Goal: Information Seeking & Learning: Find specific fact

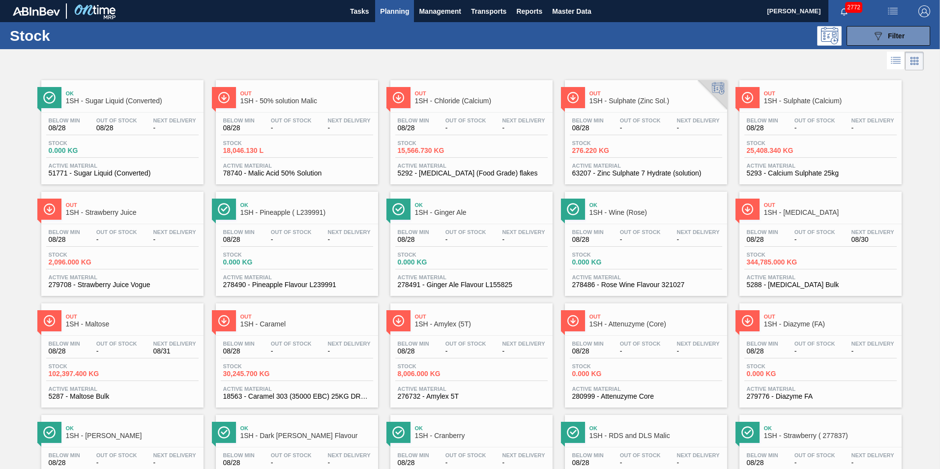
click at [792, 210] on span "1SH - Dextrose" at bounding box center [830, 212] width 133 height 7
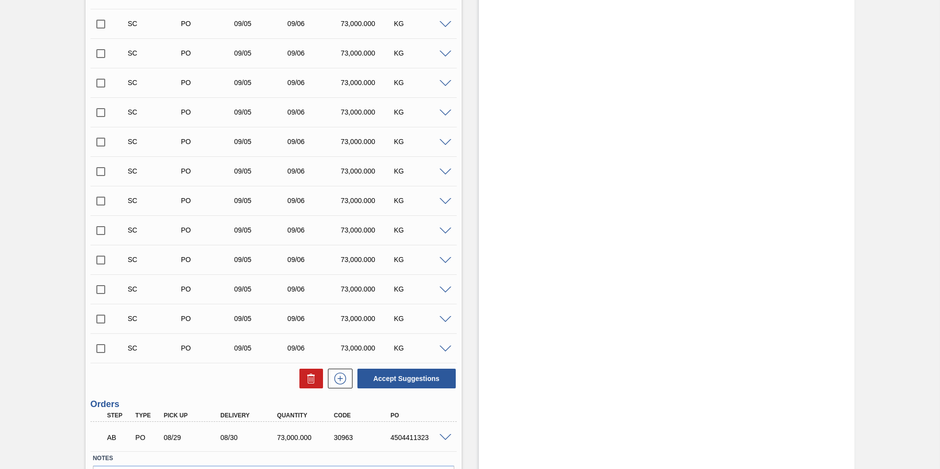
scroll to position [456, 0]
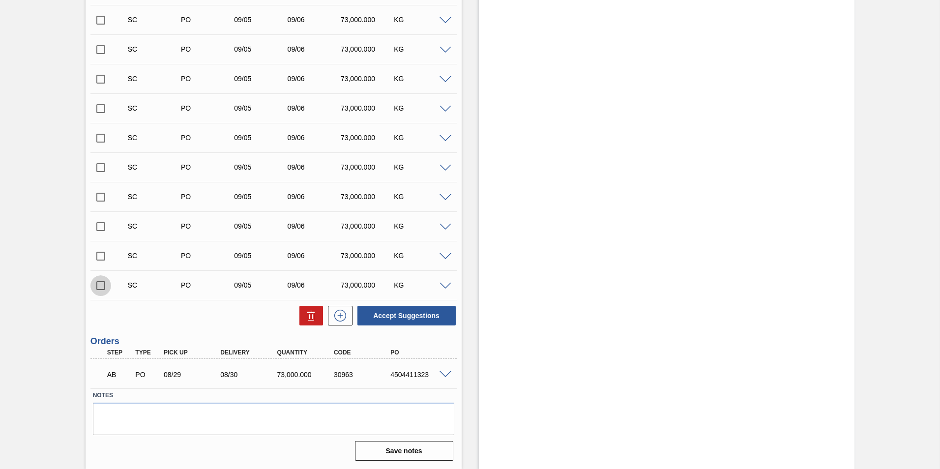
click at [102, 283] on input "checkbox" at bounding box center [100, 285] width 21 height 21
checkbox input "true"
click at [103, 252] on input "checkbox" at bounding box center [100, 256] width 21 height 21
checkbox input "true"
click at [102, 224] on input "checkbox" at bounding box center [100, 226] width 21 height 21
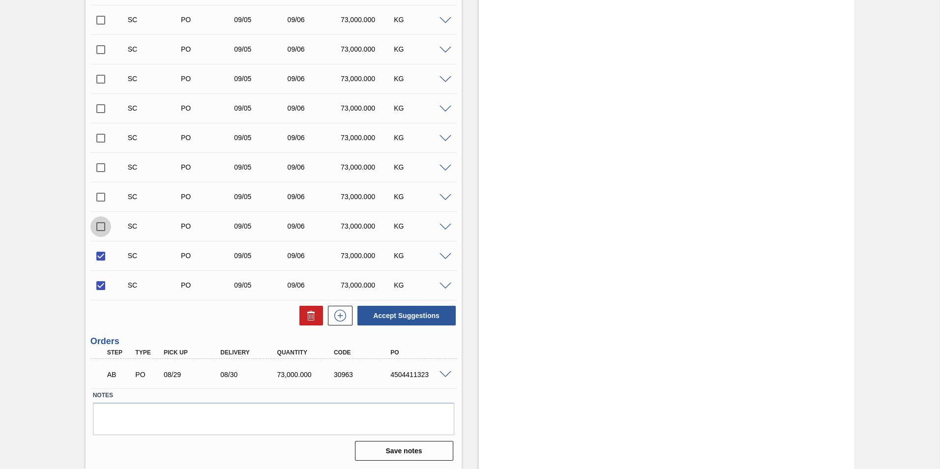
checkbox input "true"
click at [101, 193] on input "checkbox" at bounding box center [100, 197] width 21 height 21
checkbox input "true"
click at [99, 166] on input "checkbox" at bounding box center [100, 167] width 21 height 21
click at [101, 167] on input "checkbox" at bounding box center [100, 167] width 21 height 21
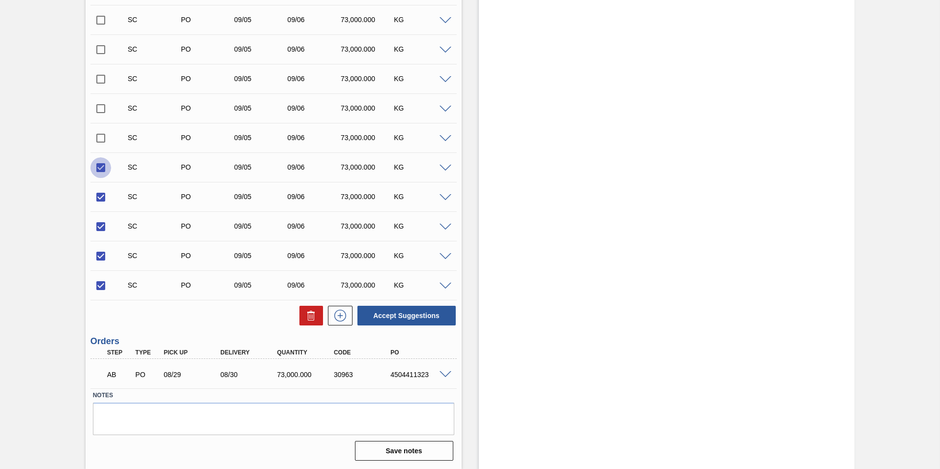
checkbox input "false"
drag, startPoint x: 101, startPoint y: 192, endPoint x: 101, endPoint y: 214, distance: 22.6
click at [101, 193] on input "checkbox" at bounding box center [100, 197] width 21 height 21
checkbox input "false"
drag, startPoint x: 99, startPoint y: 228, endPoint x: 99, endPoint y: 234, distance: 5.9
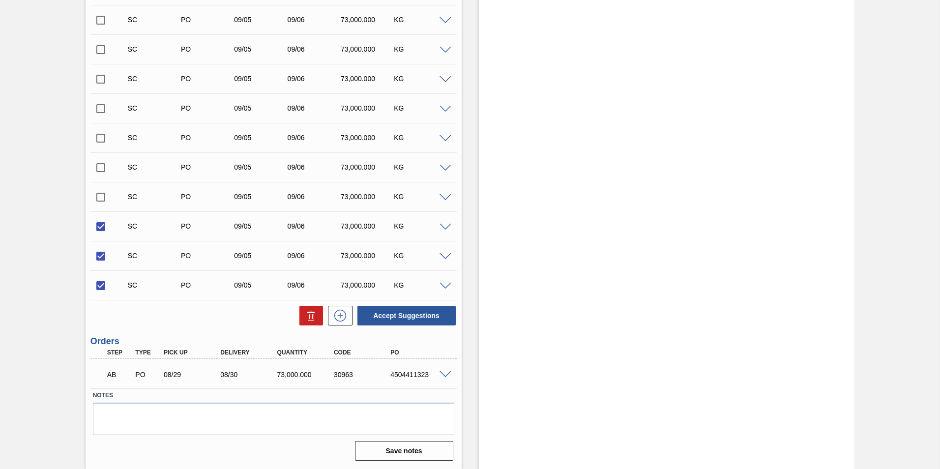
click at [99, 229] on input "checkbox" at bounding box center [100, 226] width 21 height 21
checkbox input "false"
click at [99, 252] on input "checkbox" at bounding box center [100, 256] width 21 height 21
checkbox input "false"
click at [417, 316] on button "Accept Suggestions" at bounding box center [406, 316] width 98 height 20
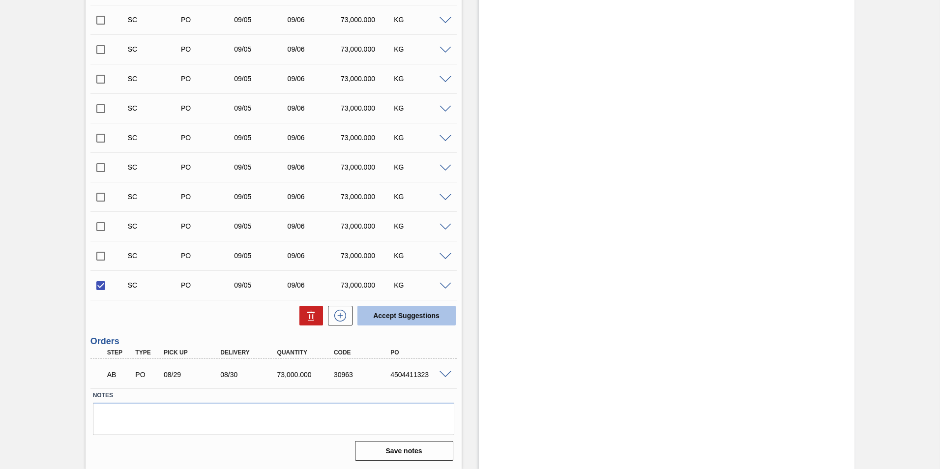
checkbox input "false"
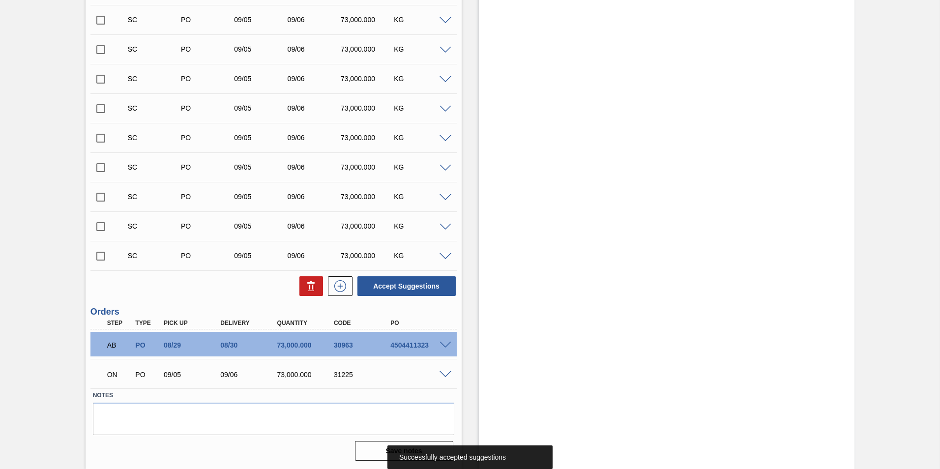
click at [102, 255] on input "checkbox" at bounding box center [100, 256] width 21 height 21
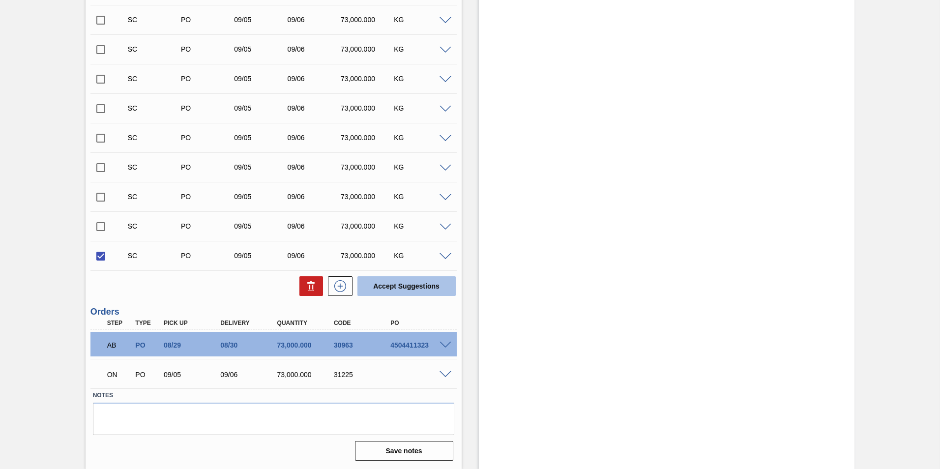
click at [402, 285] on button "Accept Suggestions" at bounding box center [406, 286] width 98 height 20
checkbox input "false"
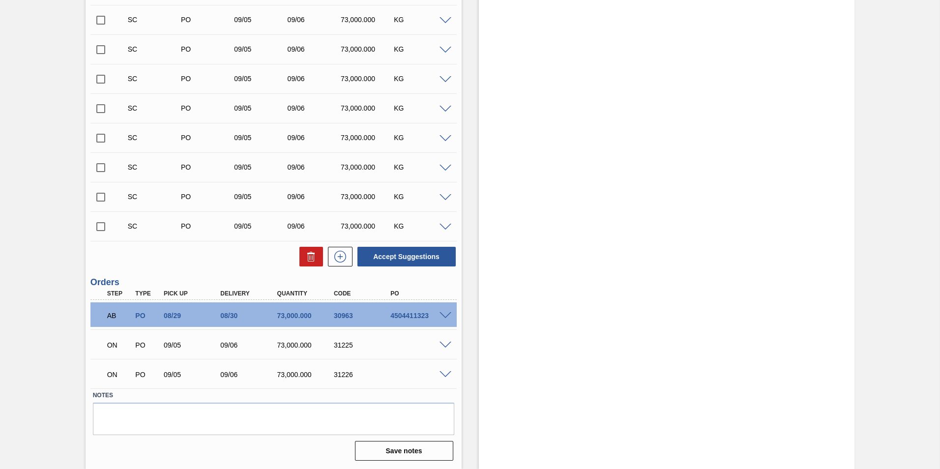
click at [101, 227] on input "checkbox" at bounding box center [100, 226] width 21 height 21
click at [417, 254] on button "Accept Suggestions" at bounding box center [406, 257] width 98 height 20
checkbox input "false"
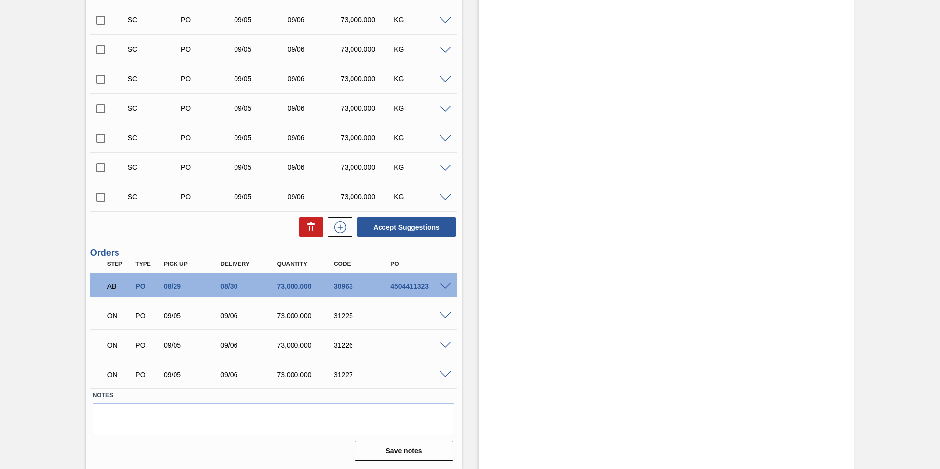
click at [99, 197] on input "checkbox" at bounding box center [100, 197] width 21 height 21
click at [398, 223] on button "Accept Suggestions" at bounding box center [406, 227] width 98 height 20
checkbox input "false"
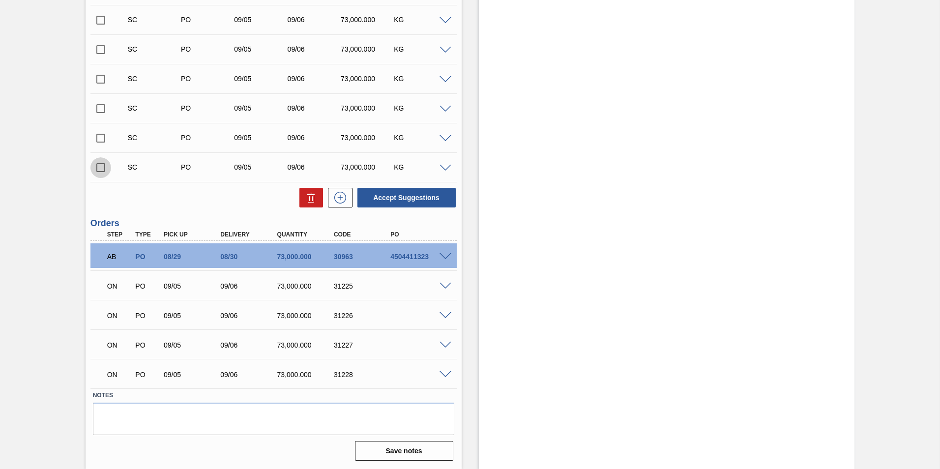
drag, startPoint x: 98, startPoint y: 168, endPoint x: 356, endPoint y: 196, distance: 259.1
click at [99, 169] on input "checkbox" at bounding box center [100, 167] width 21 height 21
click at [425, 196] on button "Accept Suggestions" at bounding box center [406, 198] width 98 height 20
checkbox input "false"
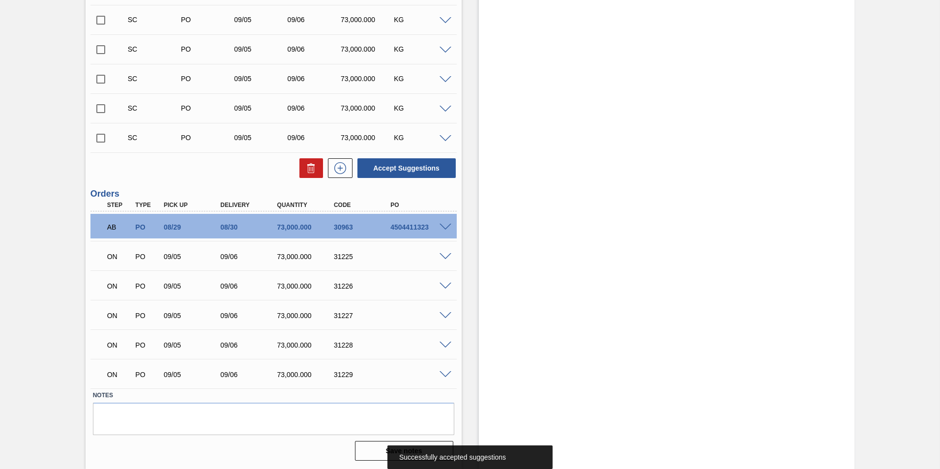
click at [104, 137] on input "checkbox" at bounding box center [100, 138] width 21 height 21
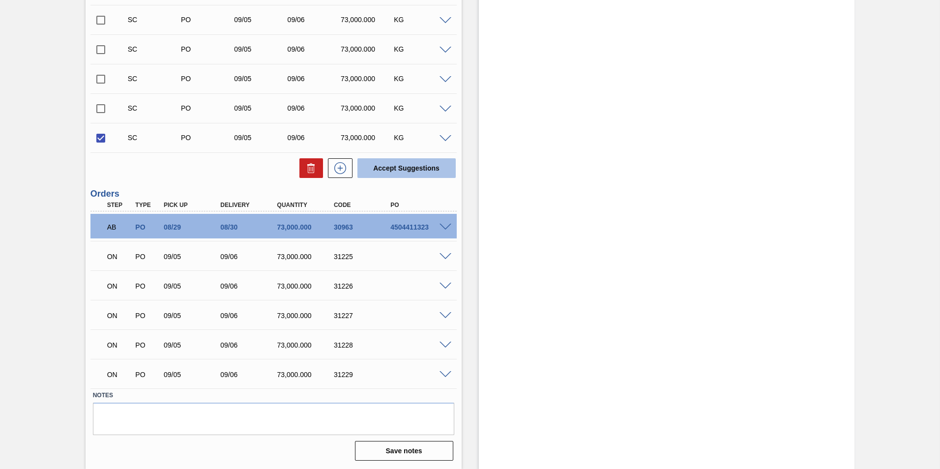
click at [409, 165] on button "Accept Suggestions" at bounding box center [406, 168] width 98 height 20
checkbox input "false"
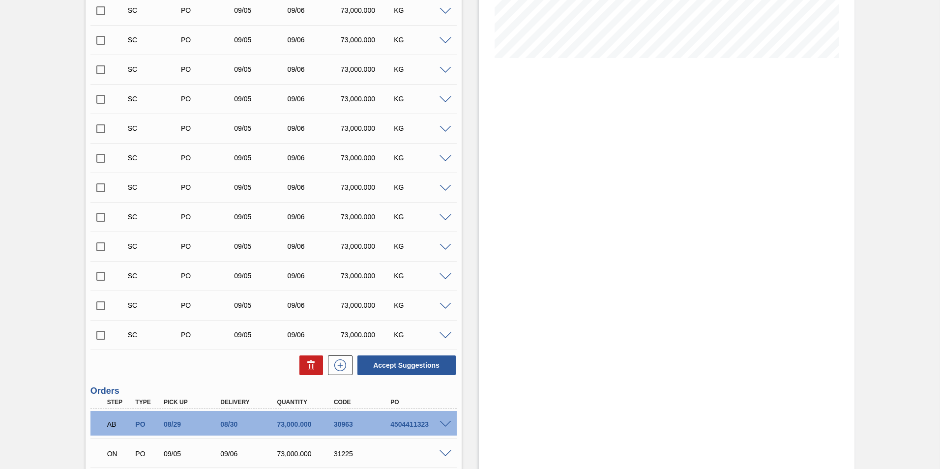
scroll to position [210, 0]
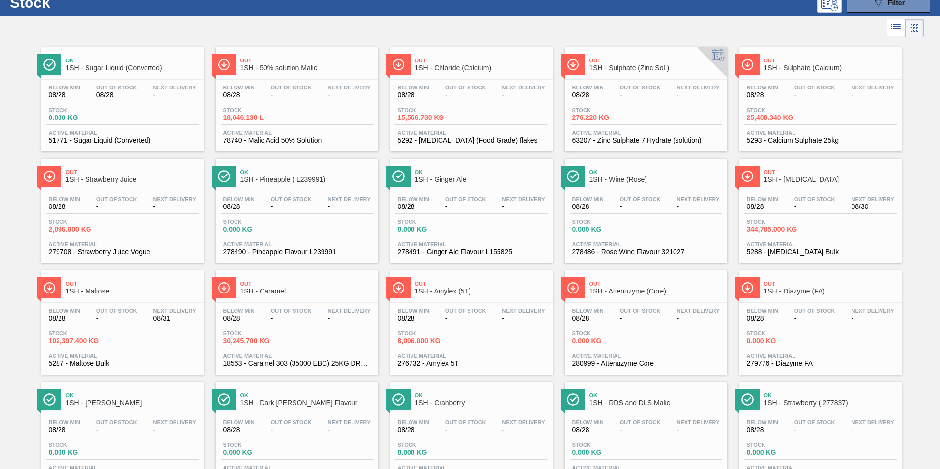
scroll to position [49, 0]
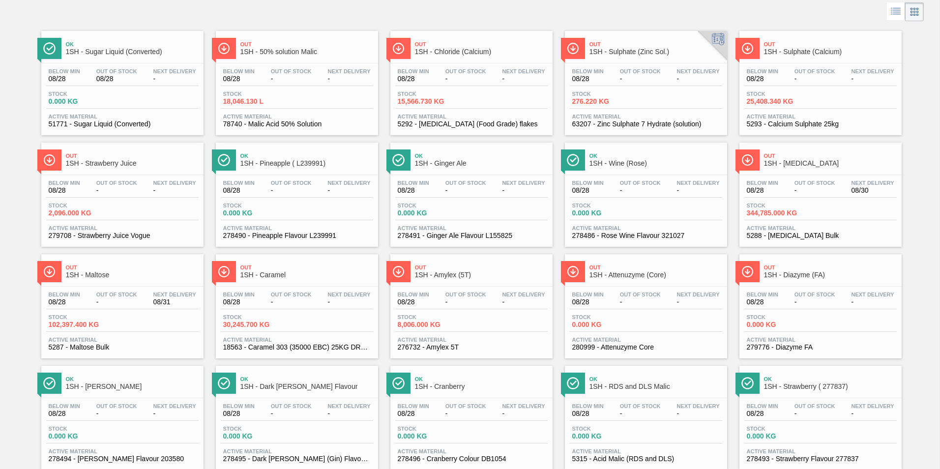
click at [83, 271] on span "1SH - Maltose" at bounding box center [132, 274] width 133 height 7
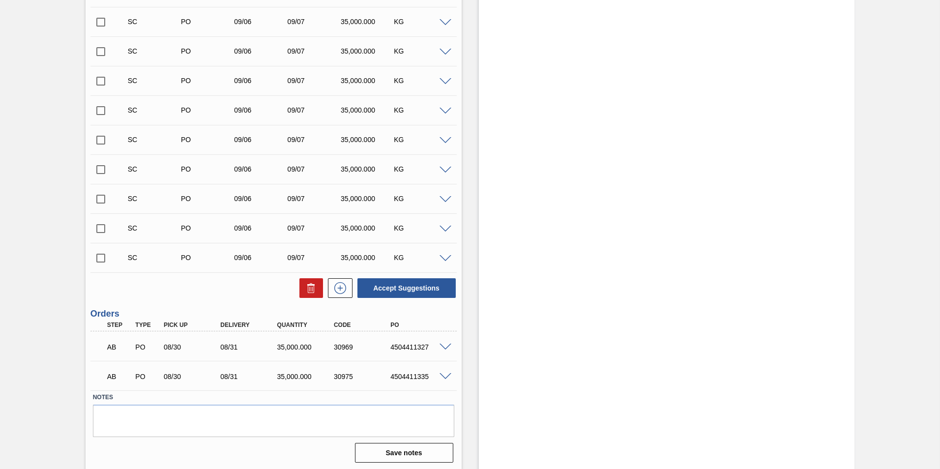
scroll to position [1400, 0]
click at [102, 255] on input "checkbox" at bounding box center [100, 256] width 21 height 21
click at [409, 288] on button "Accept Suggestions" at bounding box center [406, 286] width 98 height 20
checkbox input "false"
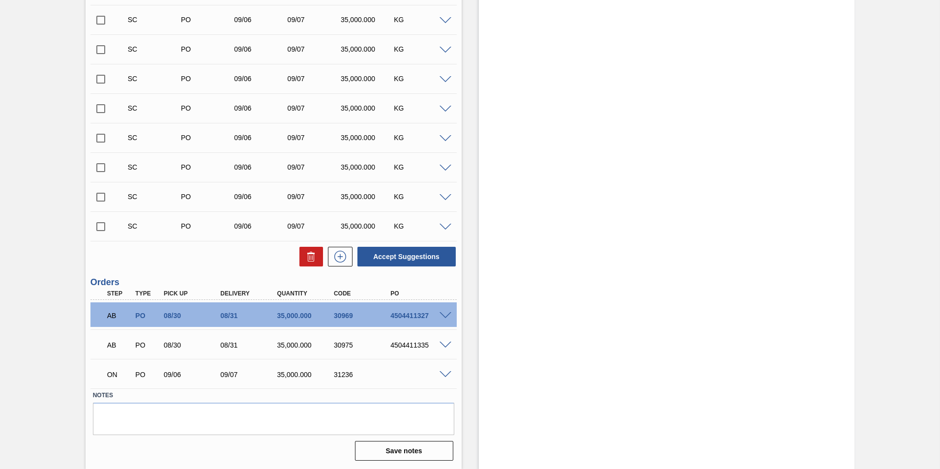
click at [98, 225] on input "checkbox" at bounding box center [100, 226] width 21 height 21
click at [391, 253] on button "Accept Suggestions" at bounding box center [406, 257] width 98 height 20
checkbox input "false"
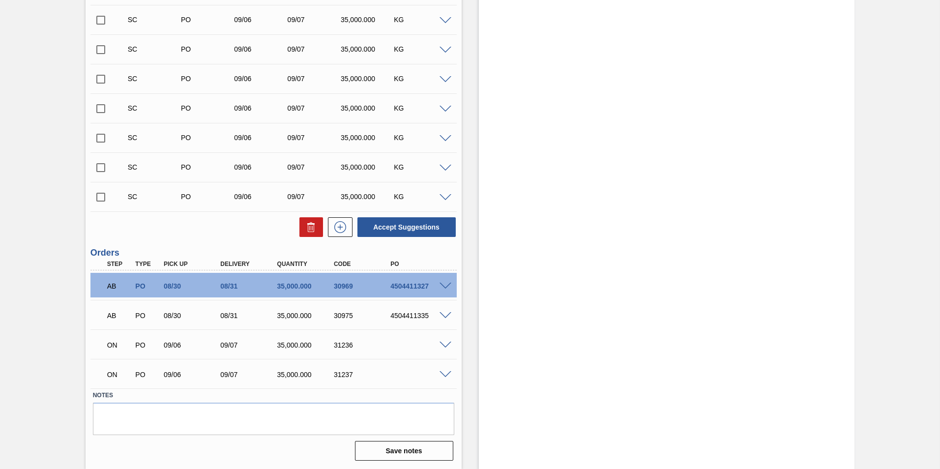
click at [446, 346] on span at bounding box center [445, 345] width 12 height 7
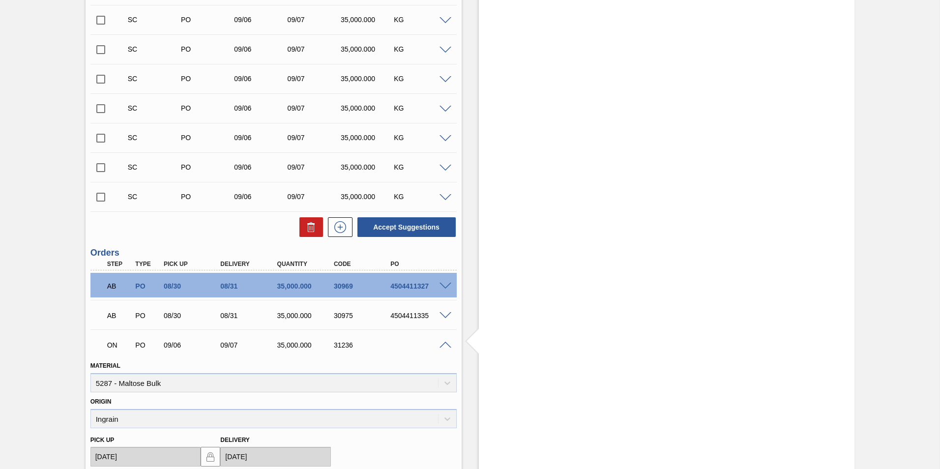
click at [446, 342] on span at bounding box center [445, 345] width 12 height 7
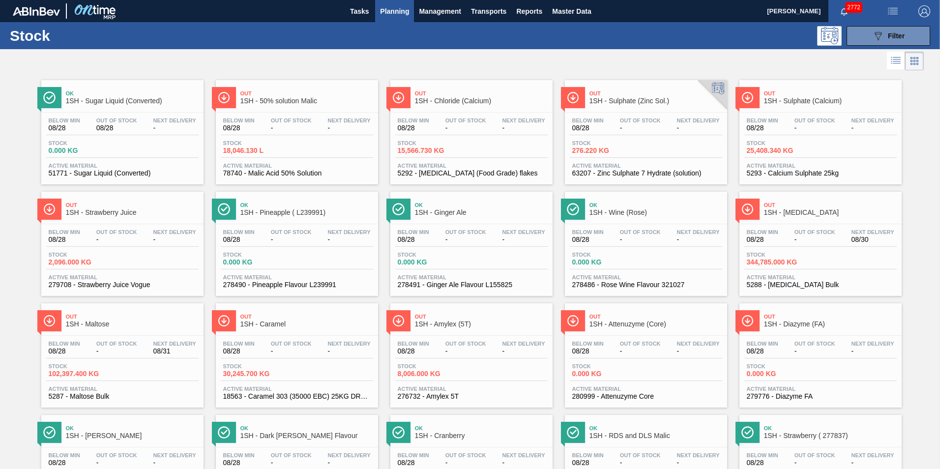
click at [791, 209] on span "1SH - Dextrose" at bounding box center [830, 212] width 133 height 7
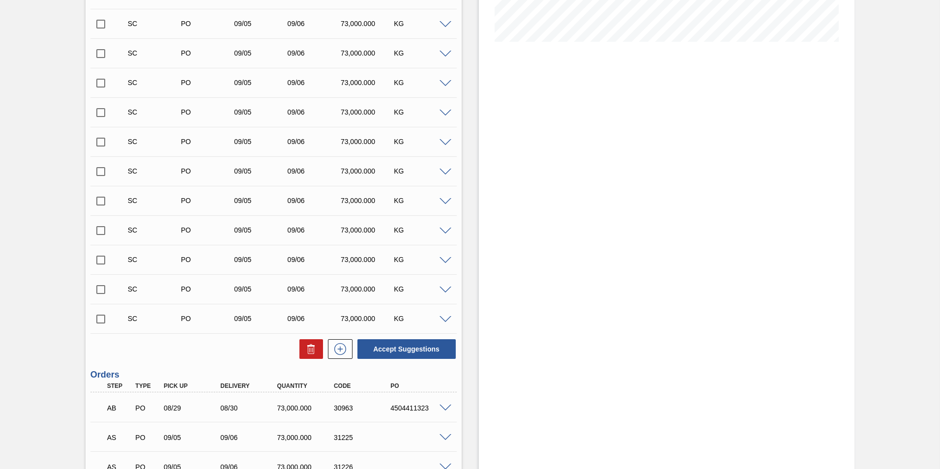
scroll to position [456, 0]
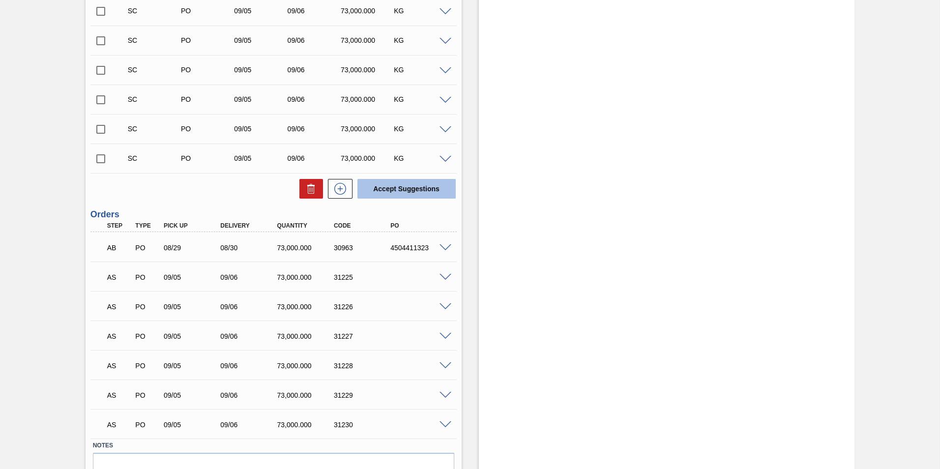
scroll to position [456, 0]
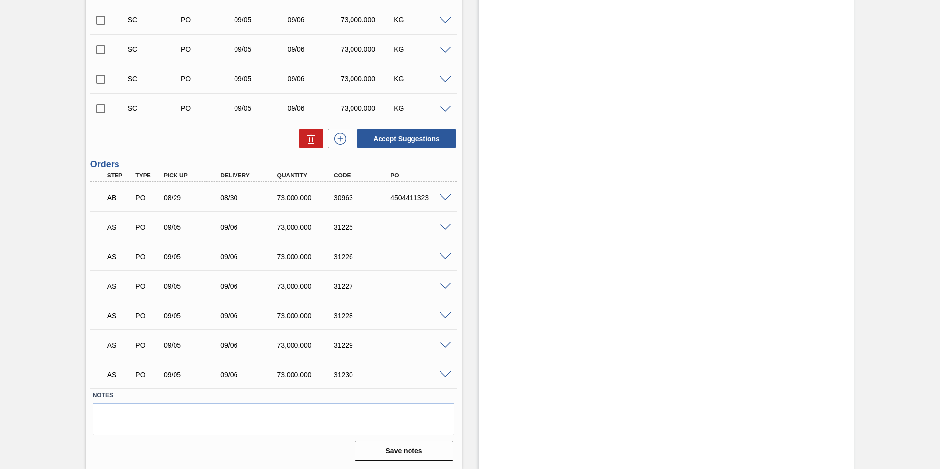
click at [447, 227] on span at bounding box center [445, 227] width 12 height 7
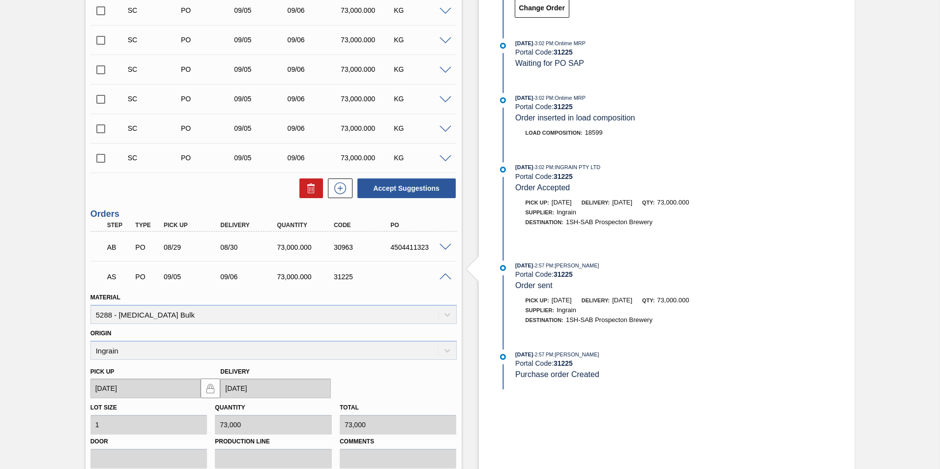
scroll to position [407, 0]
click at [445, 274] on span at bounding box center [445, 276] width 12 height 7
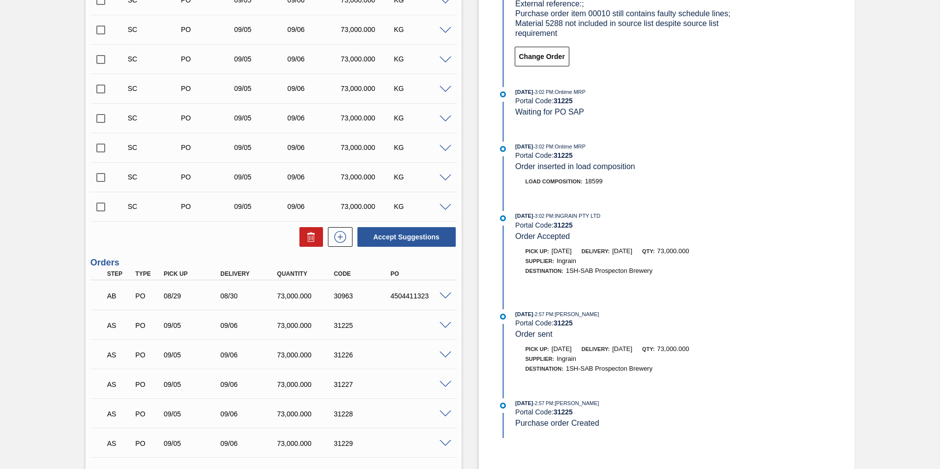
scroll to position [456, 0]
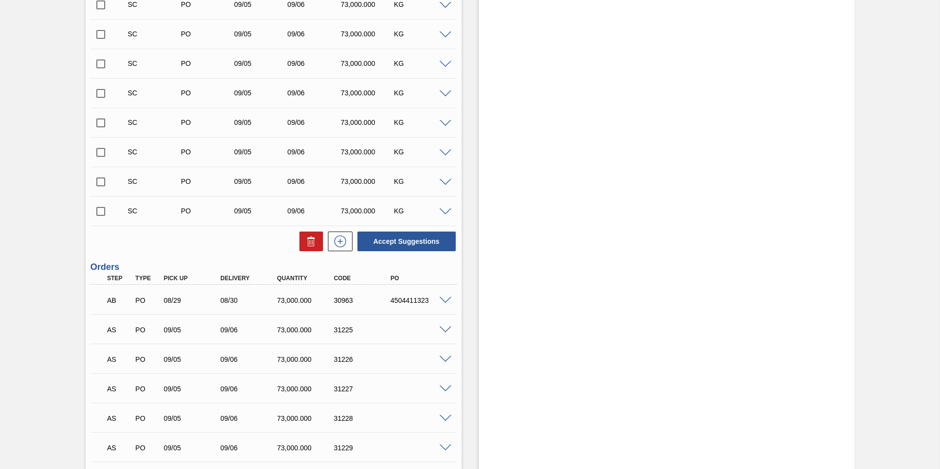
scroll to position [456, 0]
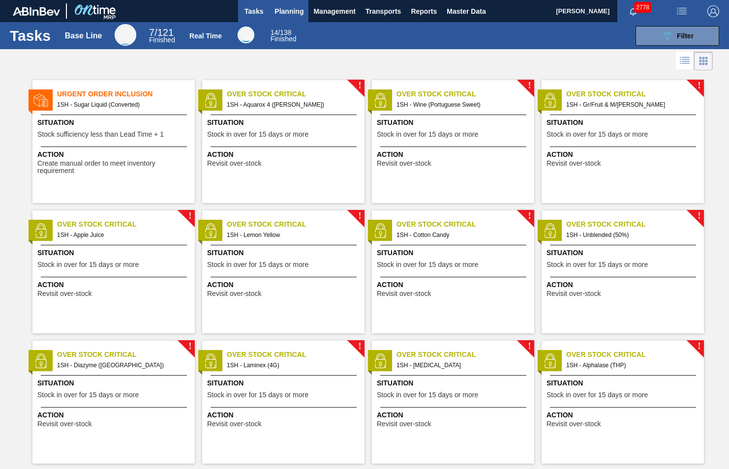
click at [290, 12] on span "Planning" at bounding box center [288, 11] width 29 height 12
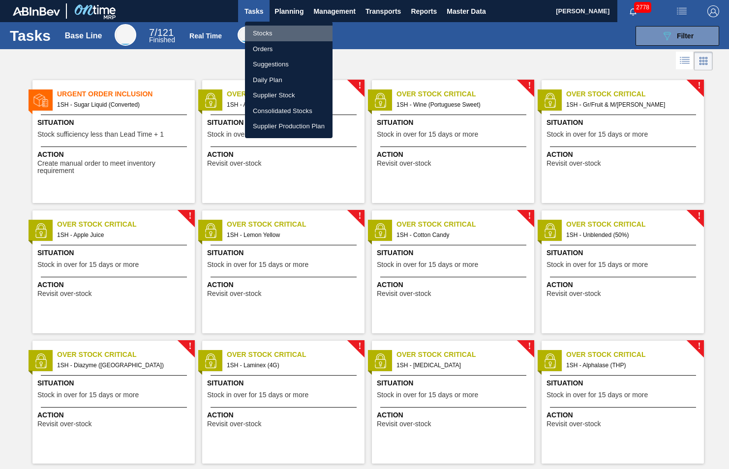
click at [266, 36] on li "Stocks" at bounding box center [289, 34] width 88 height 16
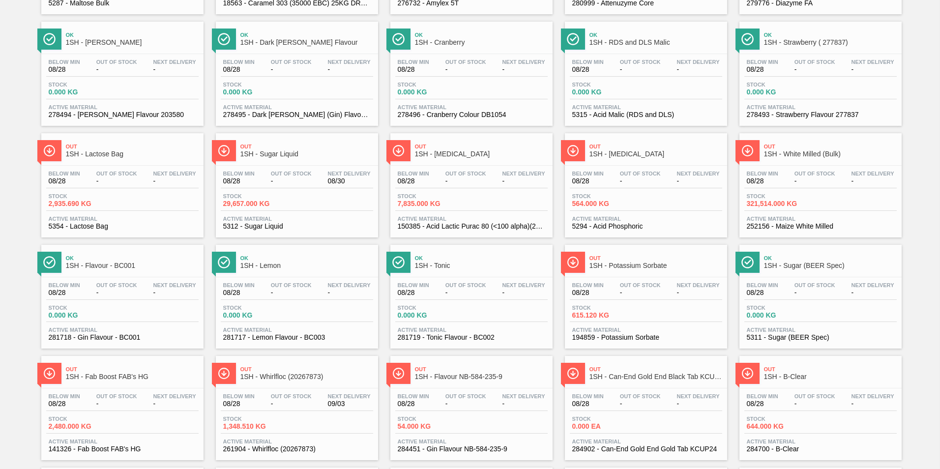
scroll to position [492, 0]
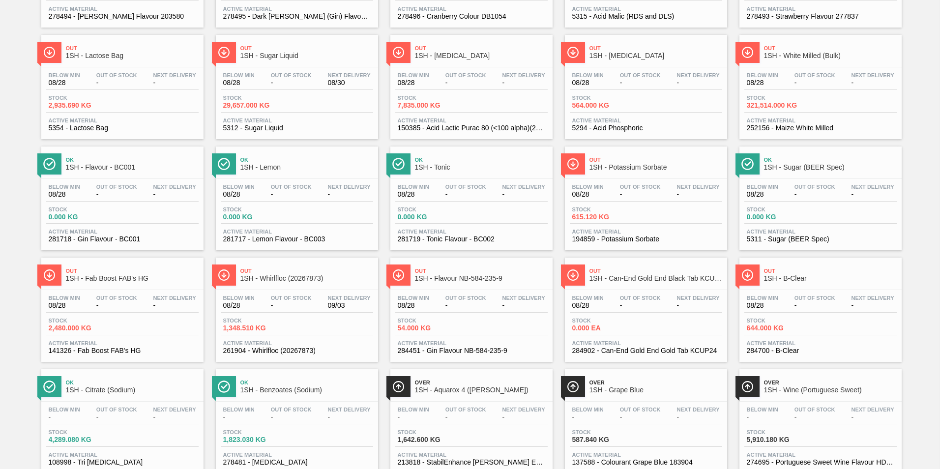
click at [272, 282] on span "1SH - Whirlfloc (20267873)" at bounding box center [306, 278] width 133 height 7
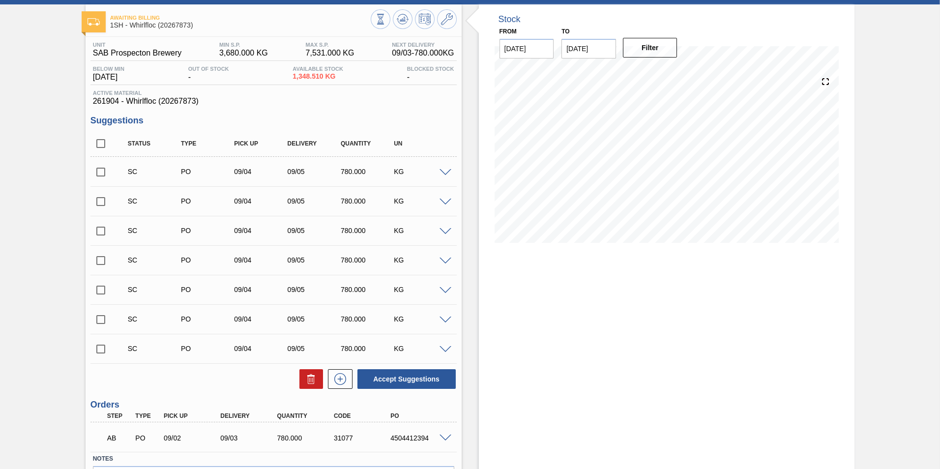
scroll to position [108, 0]
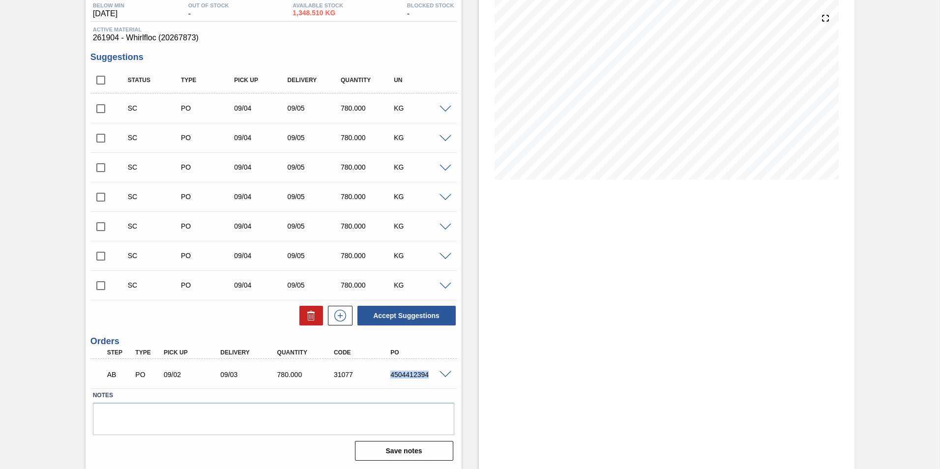
drag, startPoint x: 387, startPoint y: 376, endPoint x: 446, endPoint y: 373, distance: 59.1
click at [446, 373] on div "AB PO 09/02 09/03 780.000 31077 4504412394" at bounding box center [273, 373] width 366 height 25
copy div "4504412394"
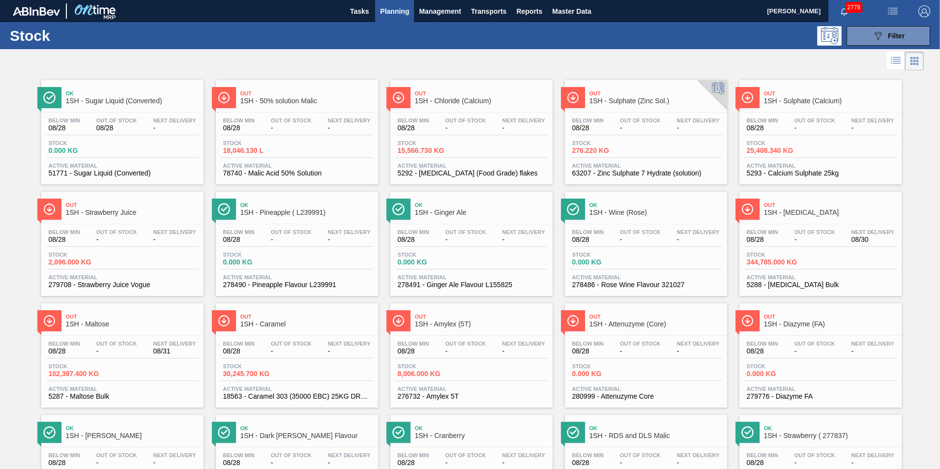
click at [728, 210] on span "1SH - Dextrose" at bounding box center [830, 212] width 133 height 7
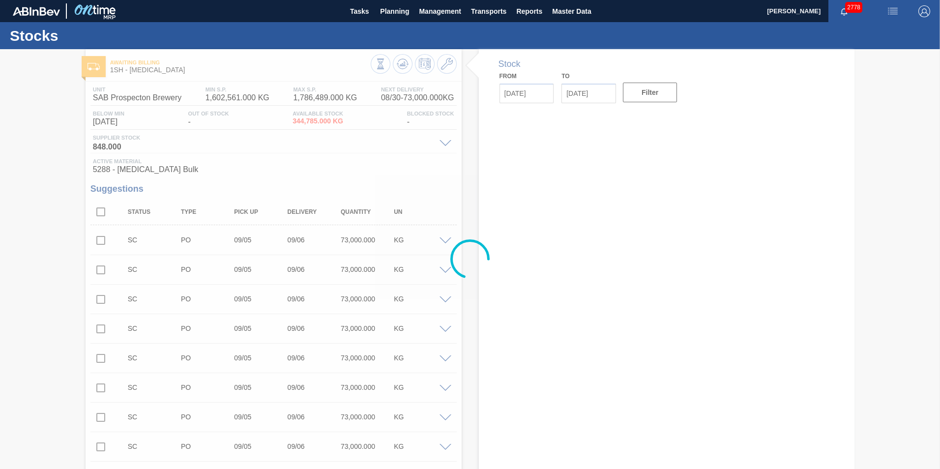
type input "[DATE]"
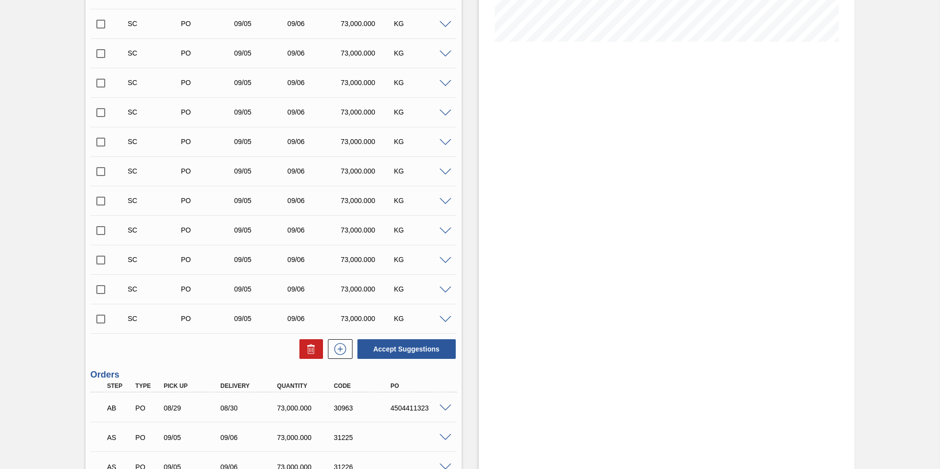
scroll to position [456, 0]
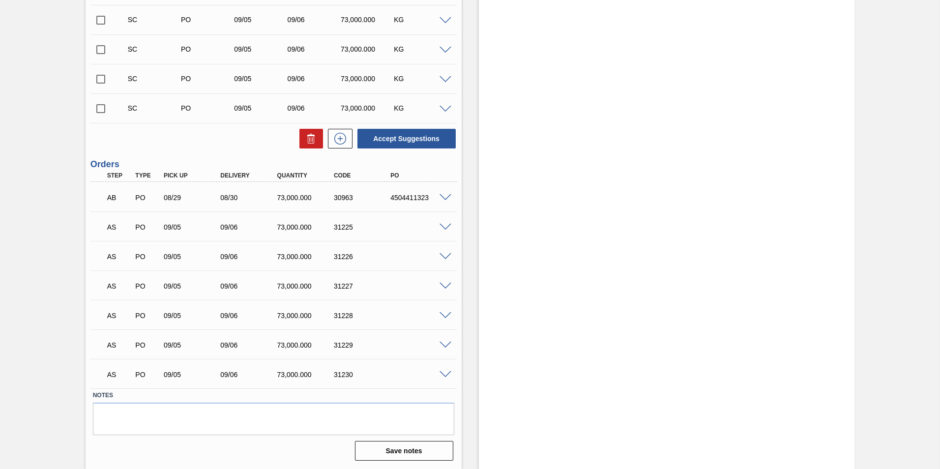
click at [442, 226] on span at bounding box center [445, 227] width 12 height 7
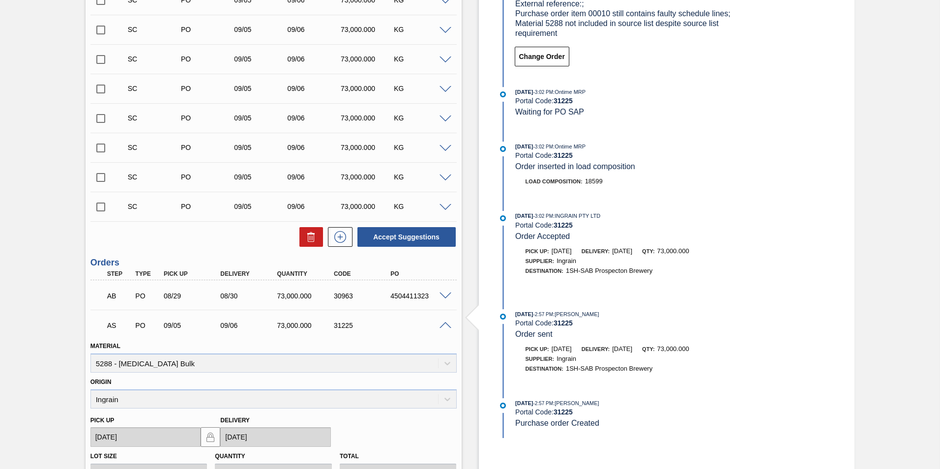
scroll to position [309, 0]
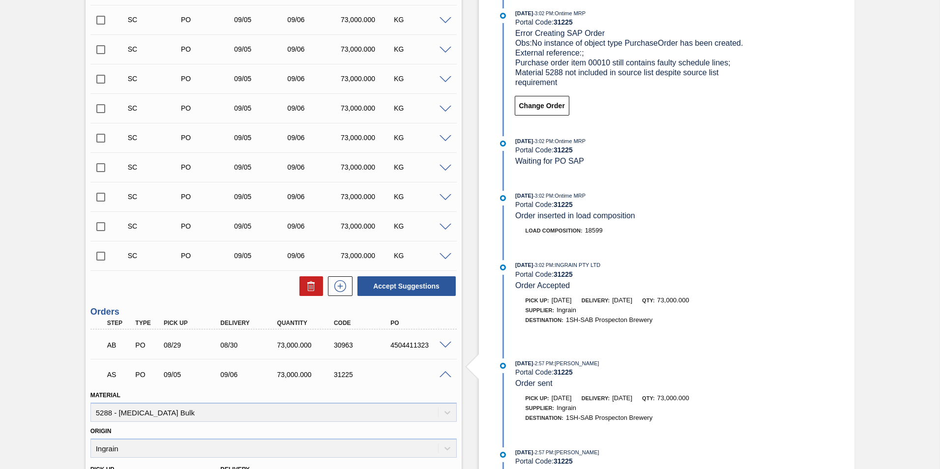
click at [443, 374] on span at bounding box center [445, 374] width 12 height 7
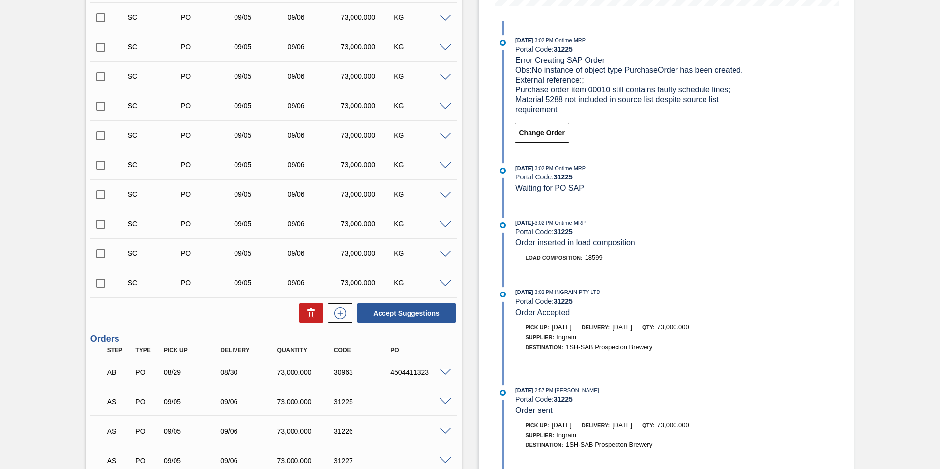
scroll to position [260, 0]
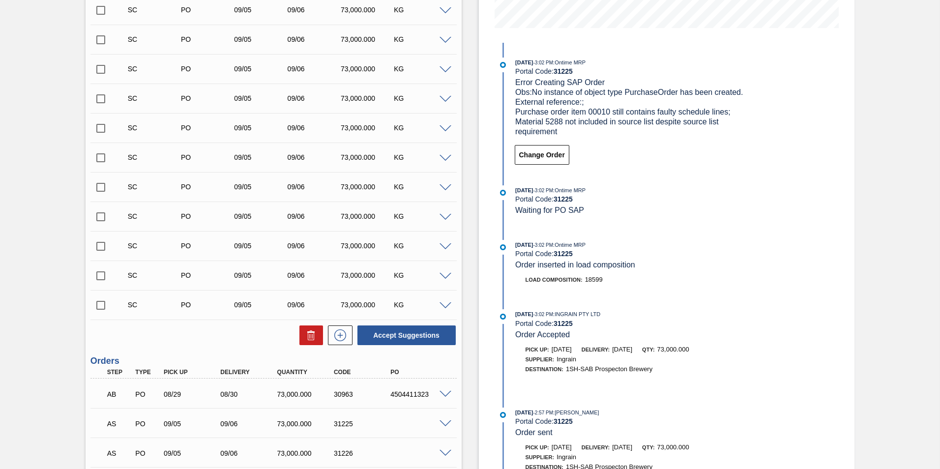
click at [443, 397] on span at bounding box center [445, 394] width 12 height 7
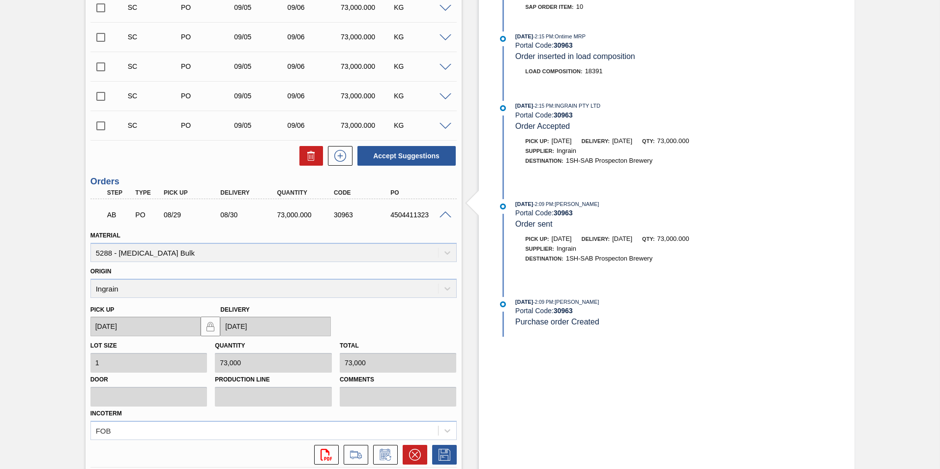
scroll to position [456, 0]
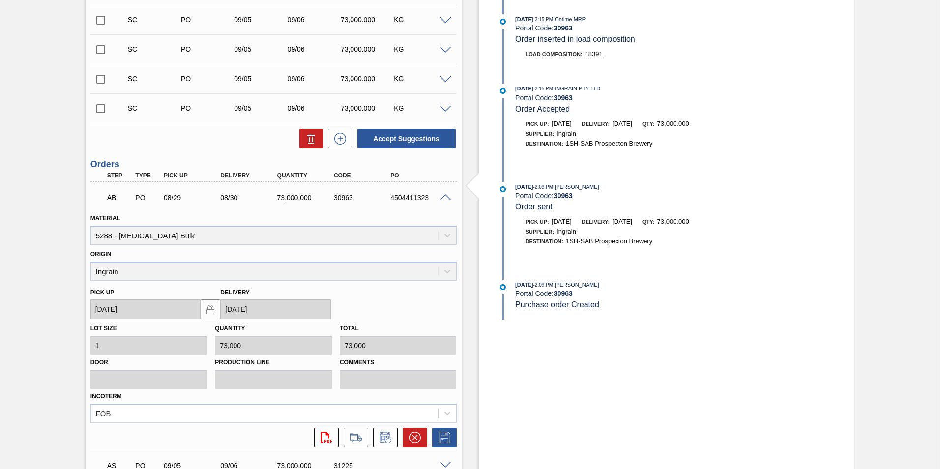
click at [445, 195] on span at bounding box center [445, 197] width 12 height 7
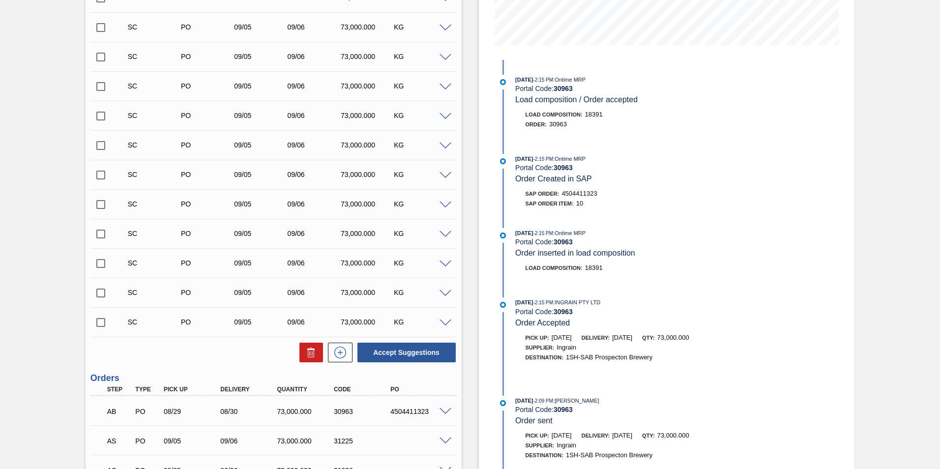
scroll to position [407, 0]
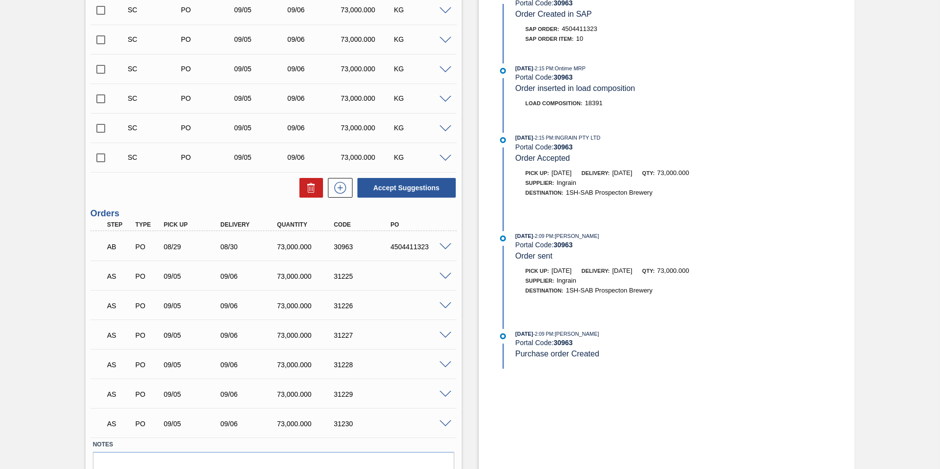
click at [443, 276] on span at bounding box center [445, 276] width 12 height 7
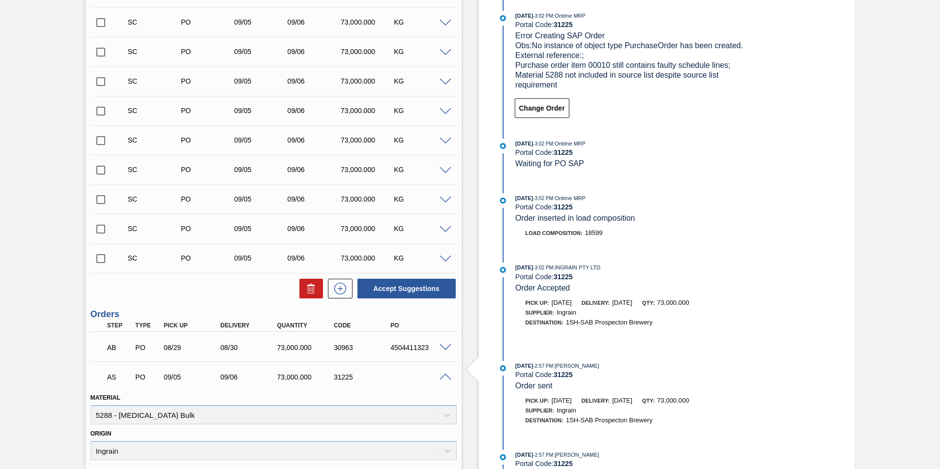
scroll to position [358, 0]
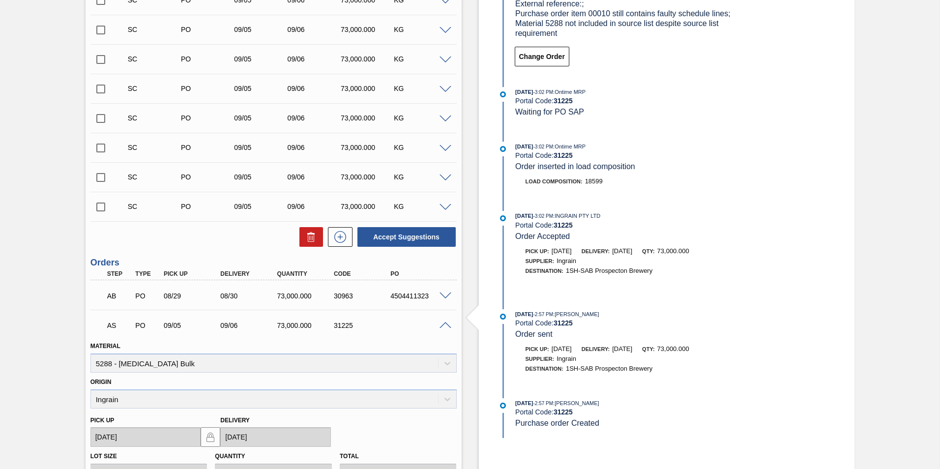
click at [444, 323] on span at bounding box center [445, 325] width 12 height 7
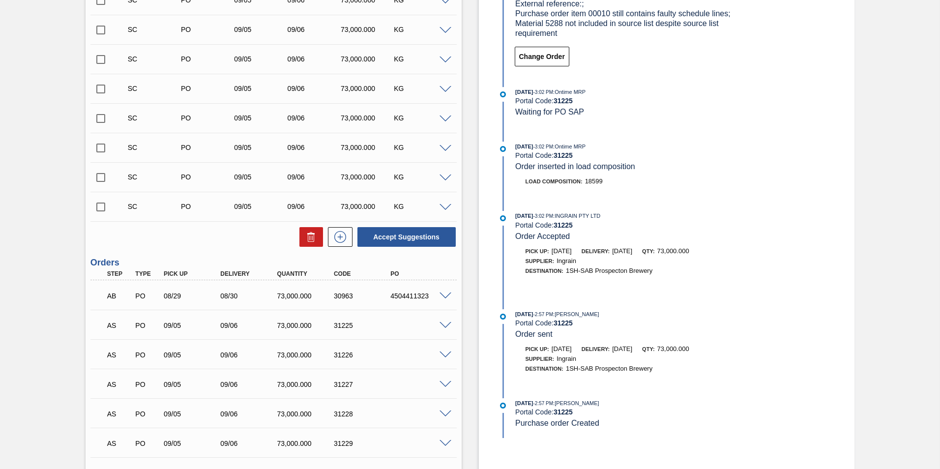
scroll to position [407, 0]
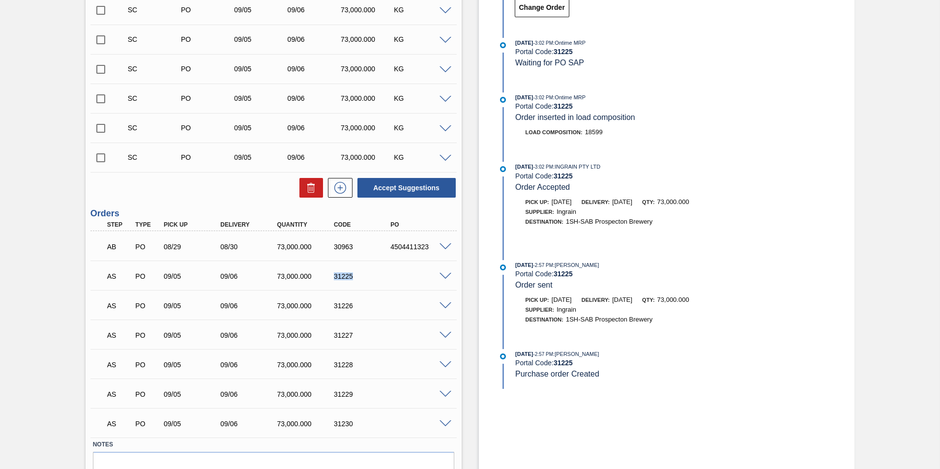
drag, startPoint x: 333, startPoint y: 277, endPoint x: 357, endPoint y: 280, distance: 24.8
click at [357, 280] on div "AS PO 09/05 09/06 73,000.000 31225" at bounding box center [271, 275] width 340 height 20
copy div "31225"
drag, startPoint x: 334, startPoint y: 305, endPoint x: 356, endPoint y: 309, distance: 23.0
click at [356, 309] on div "31226" at bounding box center [362, 306] width 63 height 8
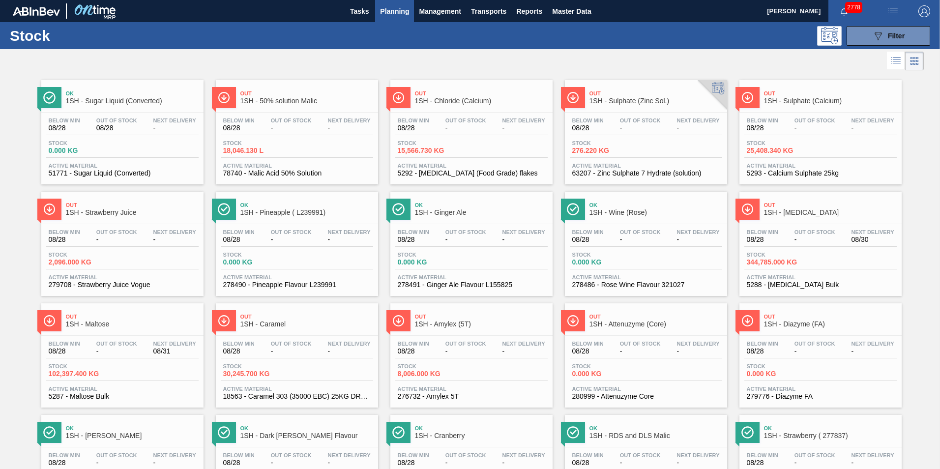
click at [92, 325] on span "1SH - Maltose" at bounding box center [132, 324] width 133 height 7
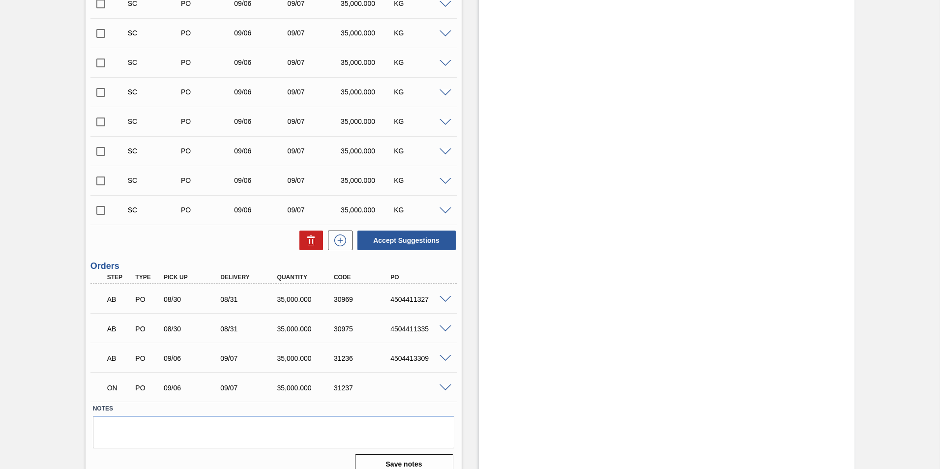
scroll to position [1400, 0]
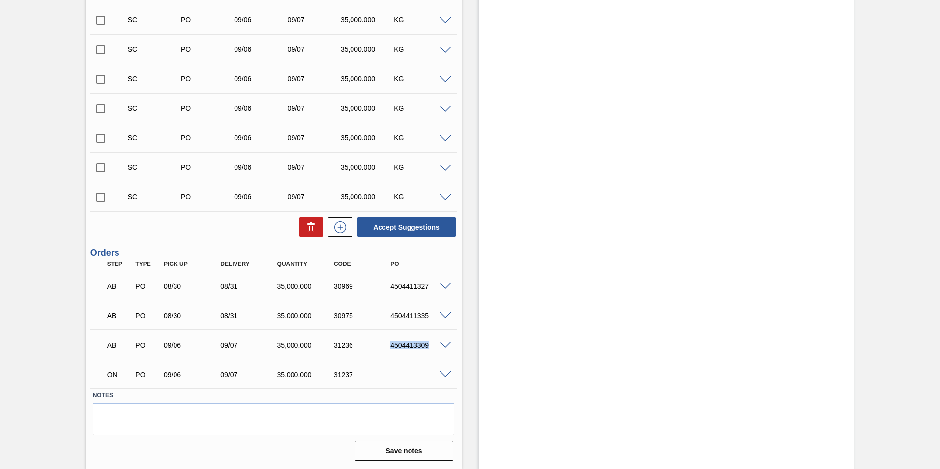
drag, startPoint x: 386, startPoint y: 342, endPoint x: 429, endPoint y: 347, distance: 43.1
click at [429, 347] on div "4504413309" at bounding box center [412, 345] width 57 height 8
copy div "4504413309"
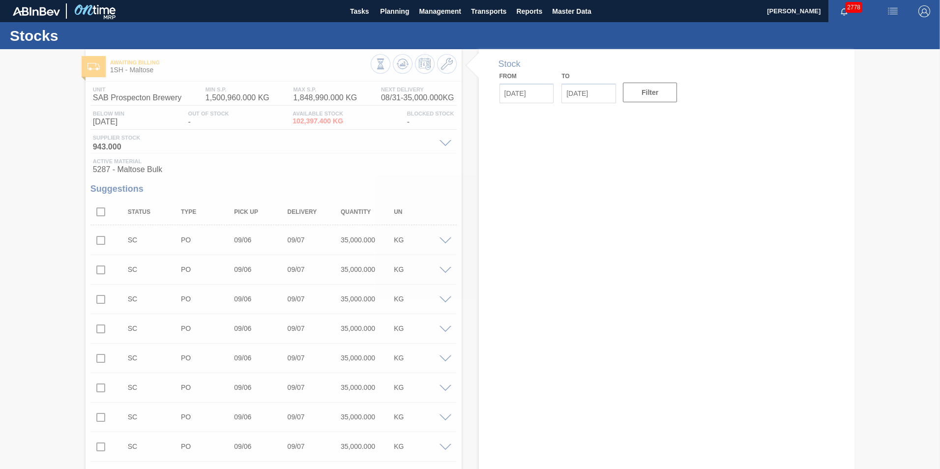
type input "[DATE]"
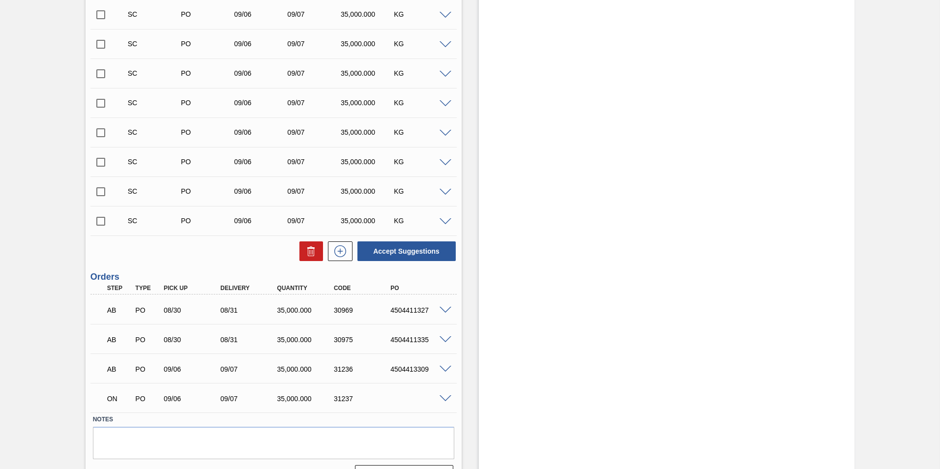
scroll to position [1400, 0]
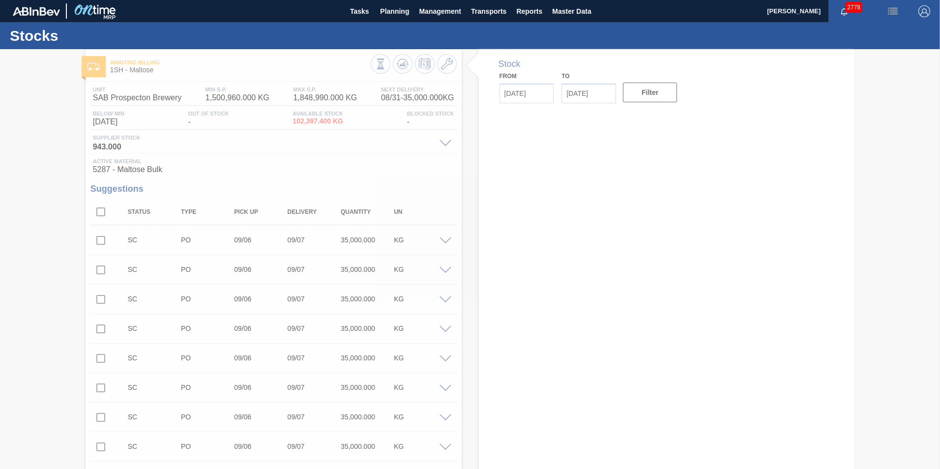
type input "[DATE]"
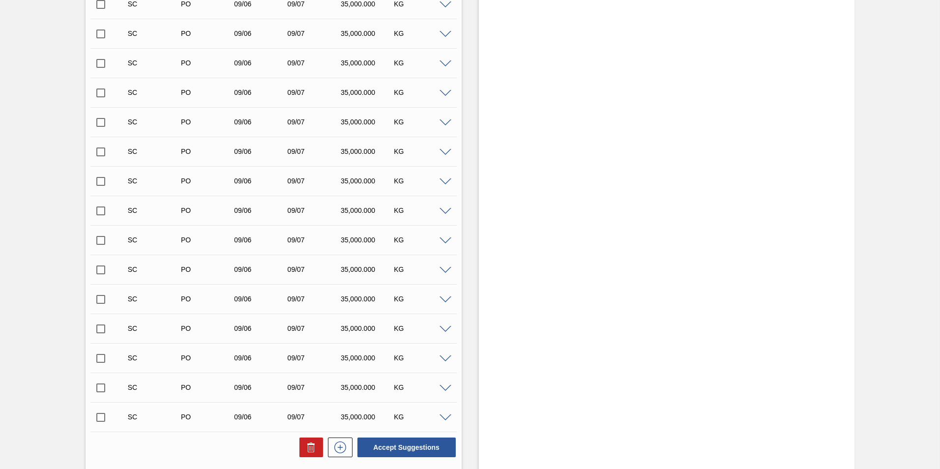
scroll to position [1400, 0]
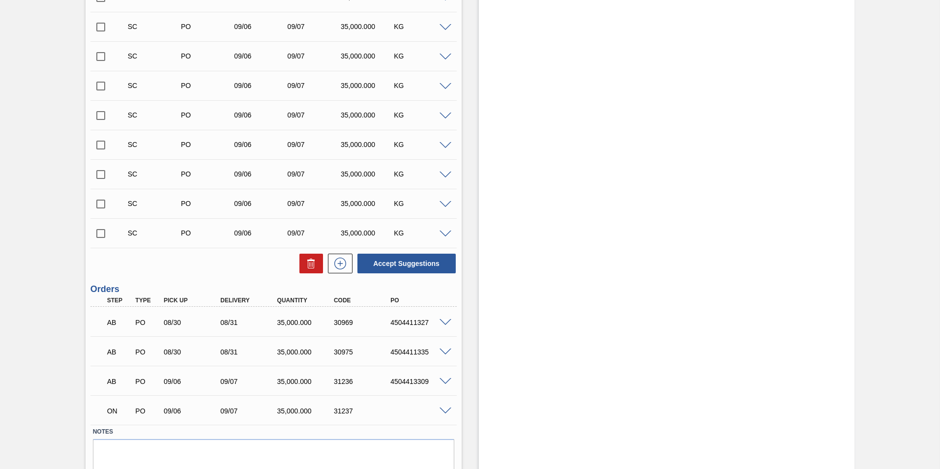
scroll to position [1400, 0]
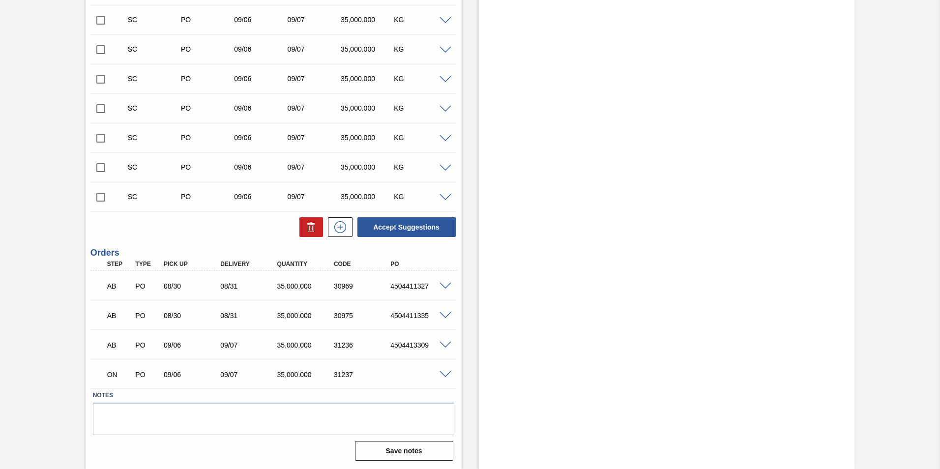
click at [445, 375] on span at bounding box center [445, 374] width 12 height 7
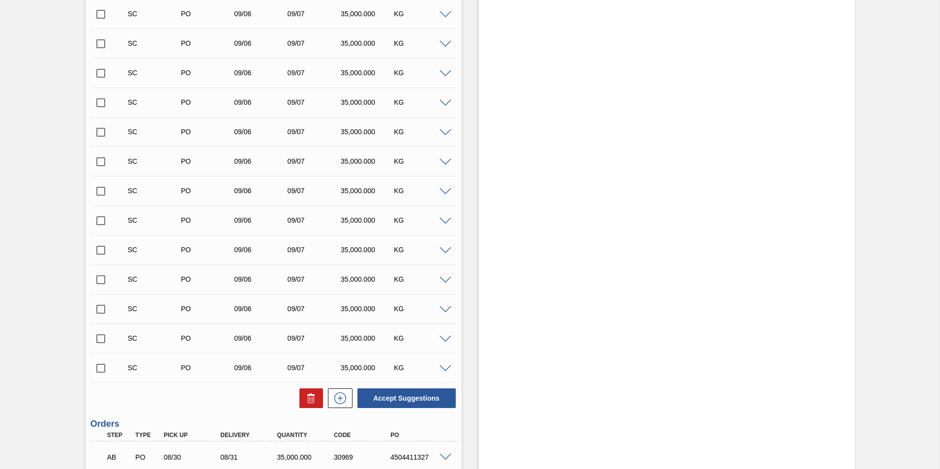
scroll to position [1475, 0]
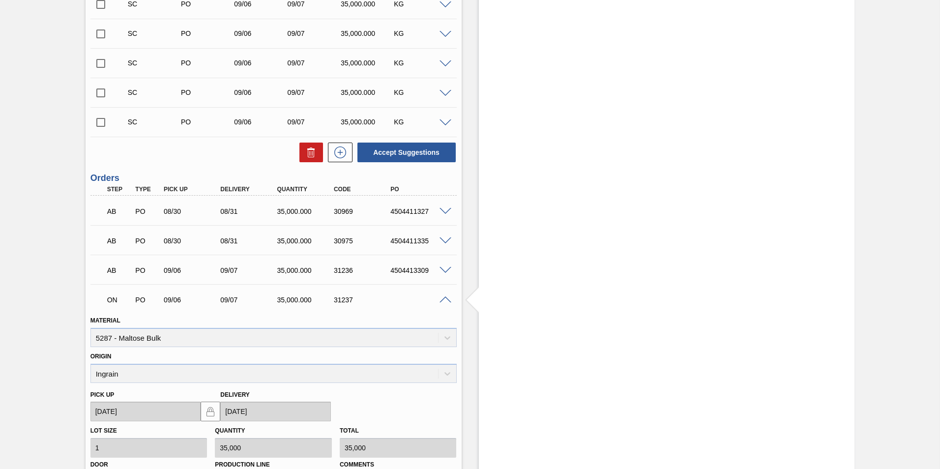
click at [444, 296] on span at bounding box center [445, 299] width 12 height 7
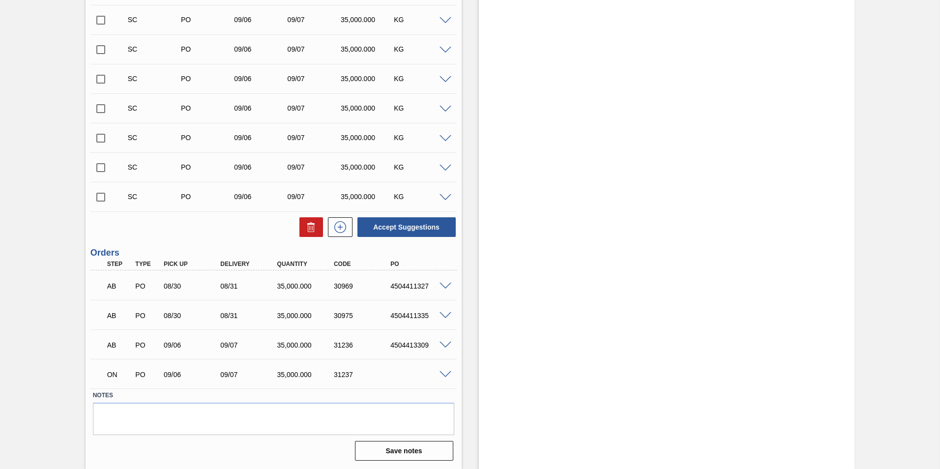
scroll to position [1400, 0]
click at [443, 377] on span at bounding box center [445, 374] width 12 height 7
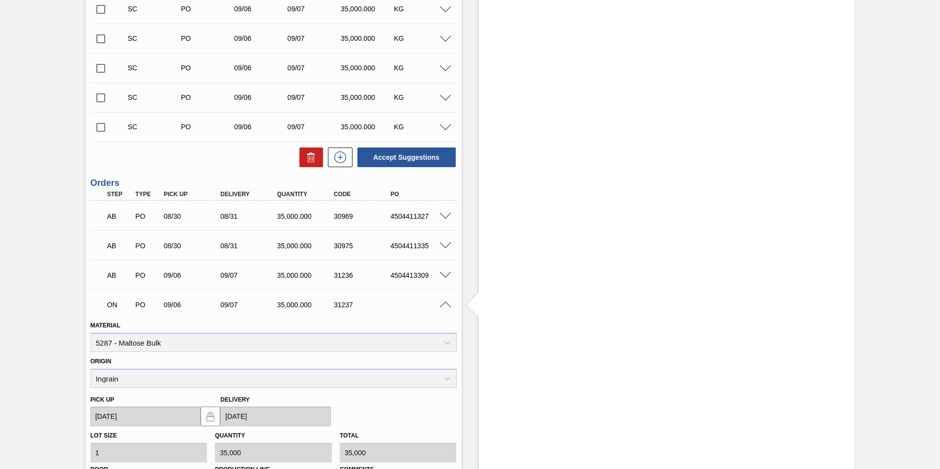
scroll to position [1597, 0]
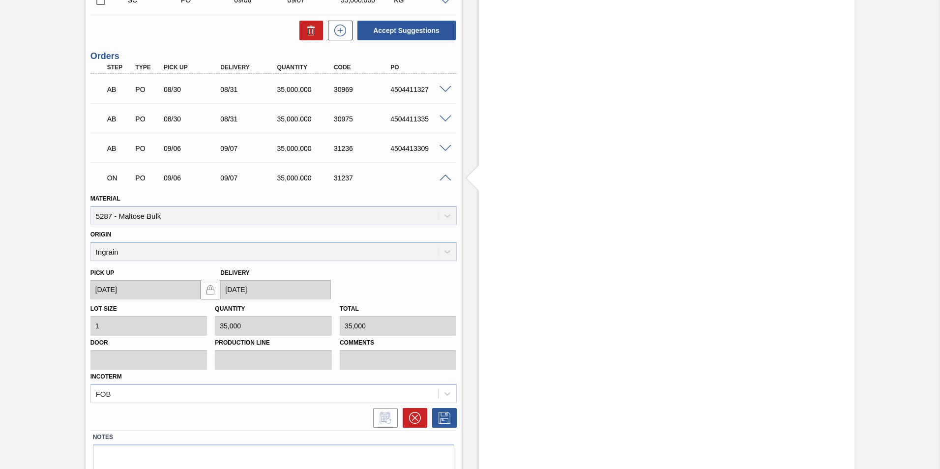
click at [444, 175] on span at bounding box center [445, 178] width 12 height 7
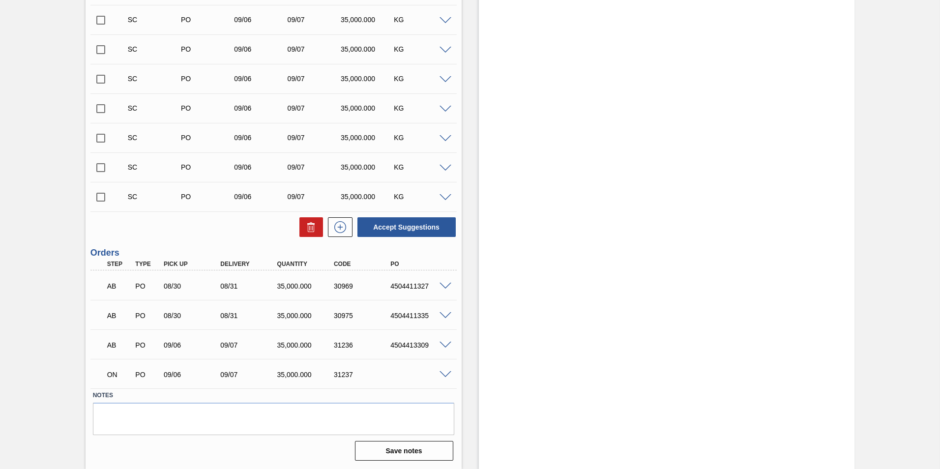
scroll to position [1400, 0]
click at [101, 195] on input "checkbox" at bounding box center [100, 197] width 21 height 21
click at [416, 226] on button "Accept Suggestions" at bounding box center [406, 227] width 98 height 20
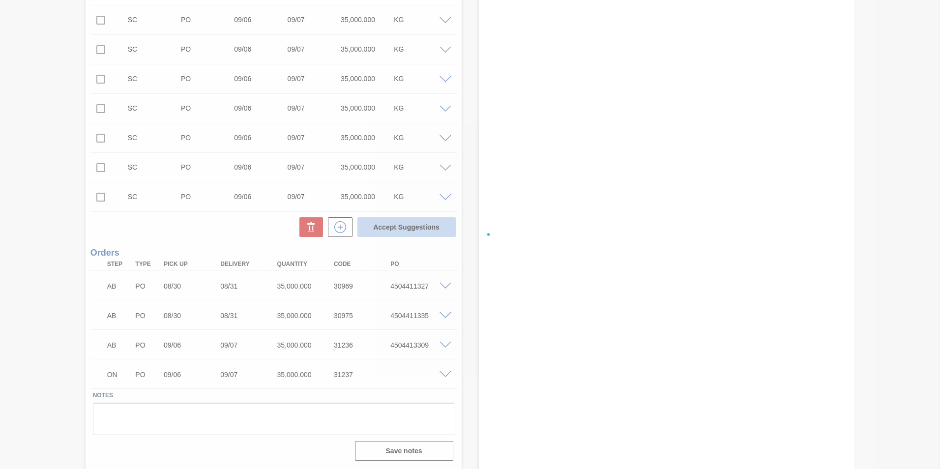
checkbox input "false"
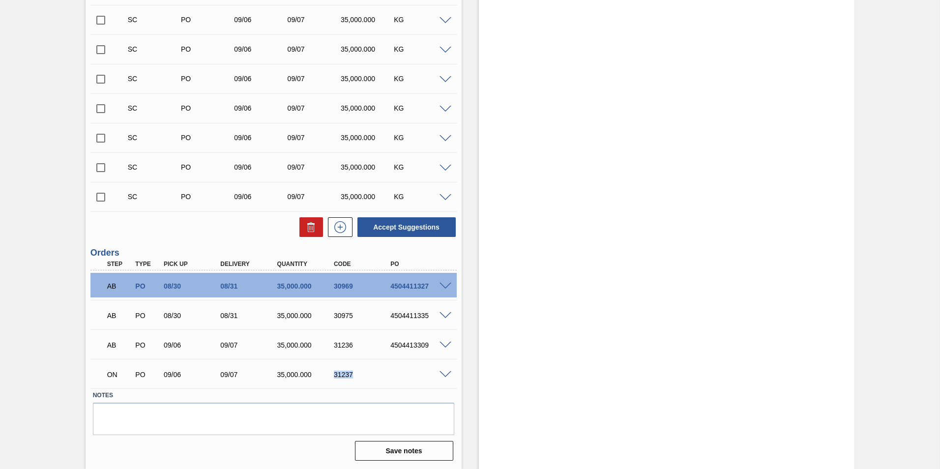
drag, startPoint x: 330, startPoint y: 376, endPoint x: 354, endPoint y: 376, distance: 24.1
click at [354, 376] on div "31237" at bounding box center [355, 375] width 57 height 8
copy div "31237"
